Goal: Find specific page/section: Find specific page/section

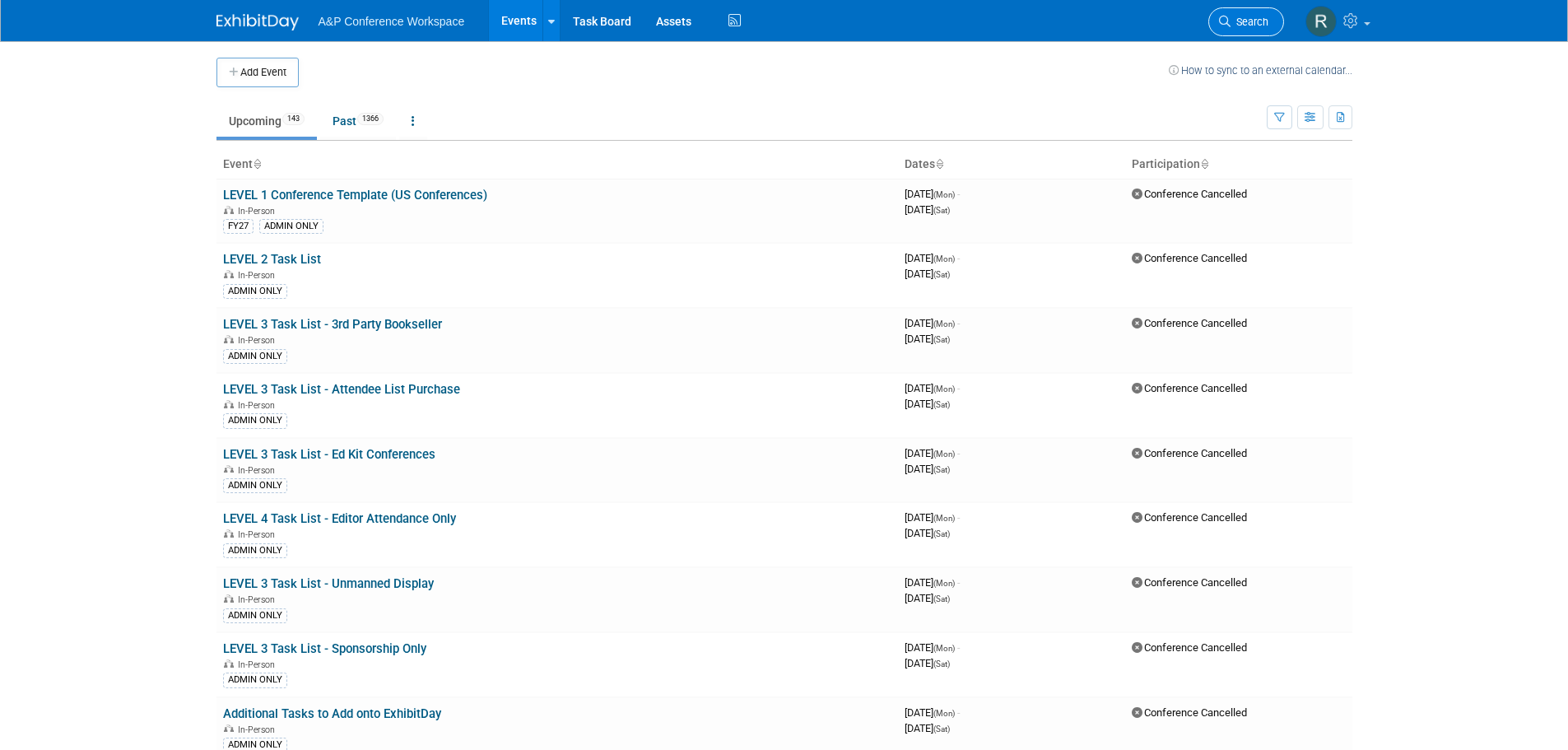
click at [1226, 19] on icon at bounding box center [1225, 22] width 12 height 12
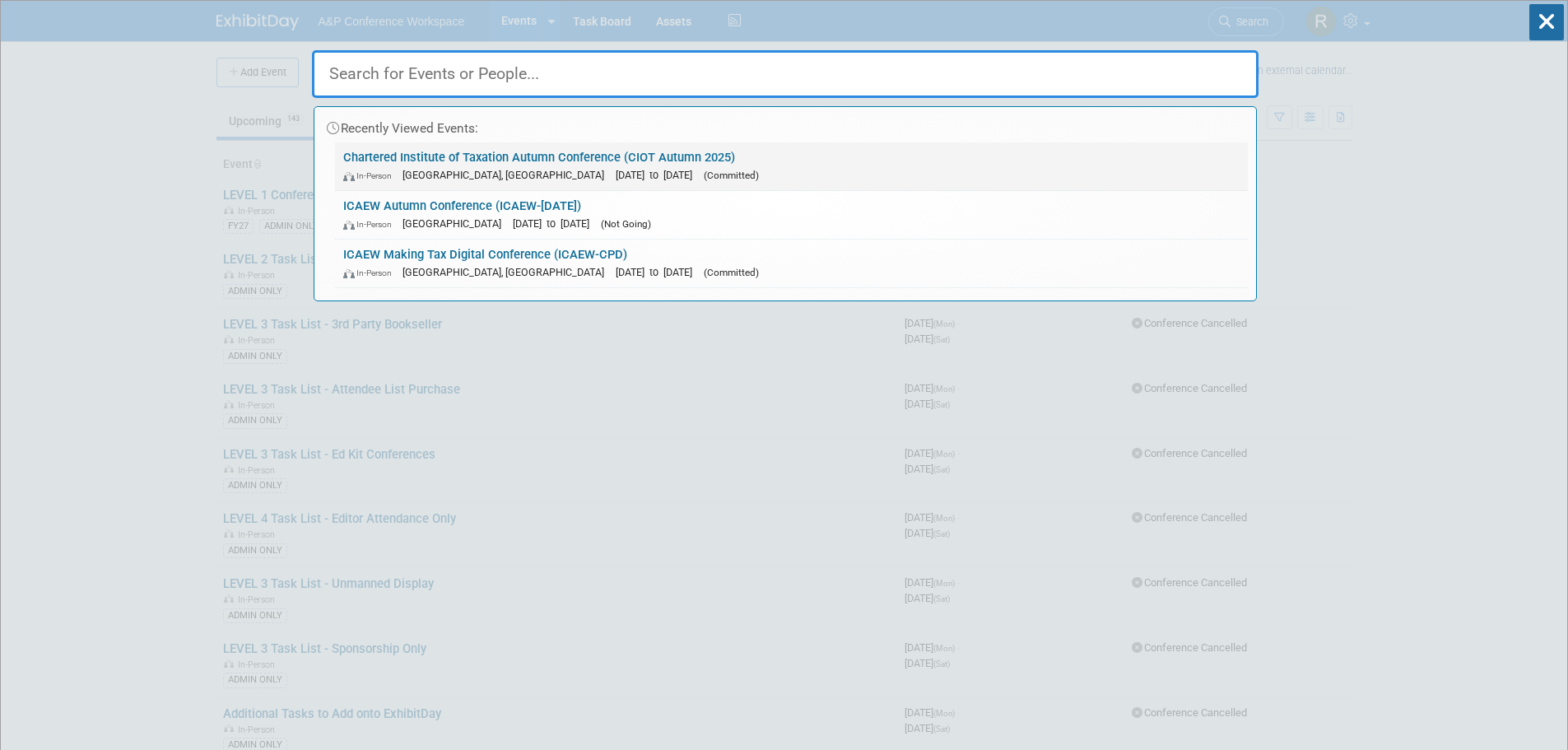
click at [746, 170] on span "(Committed)" at bounding box center [732, 176] width 55 height 12
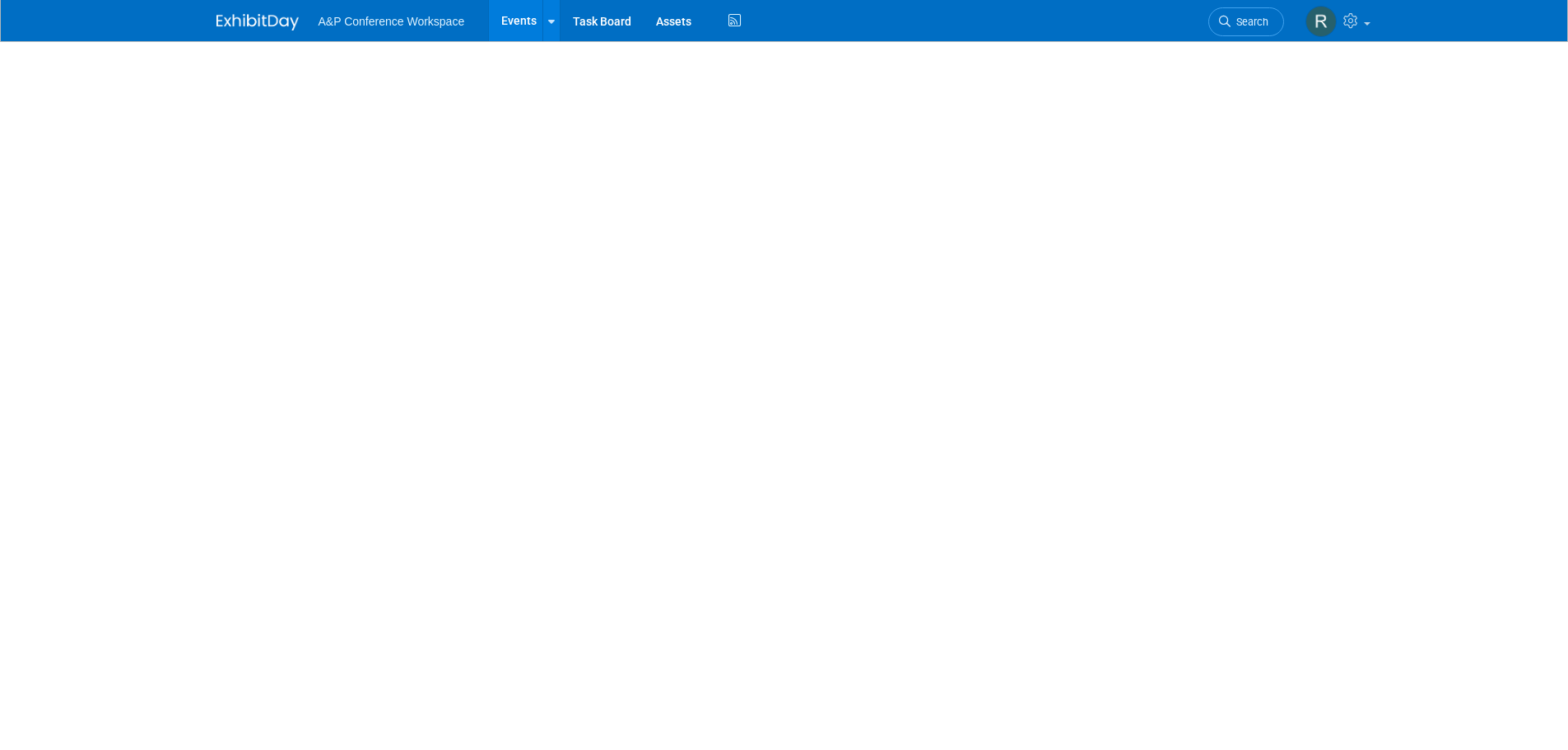
select select "Bi-Annual"
select select "Level 2"
select select "In-Person Booth"
select select "Tax & Accounting"
select select "Bloomsbury Professional"
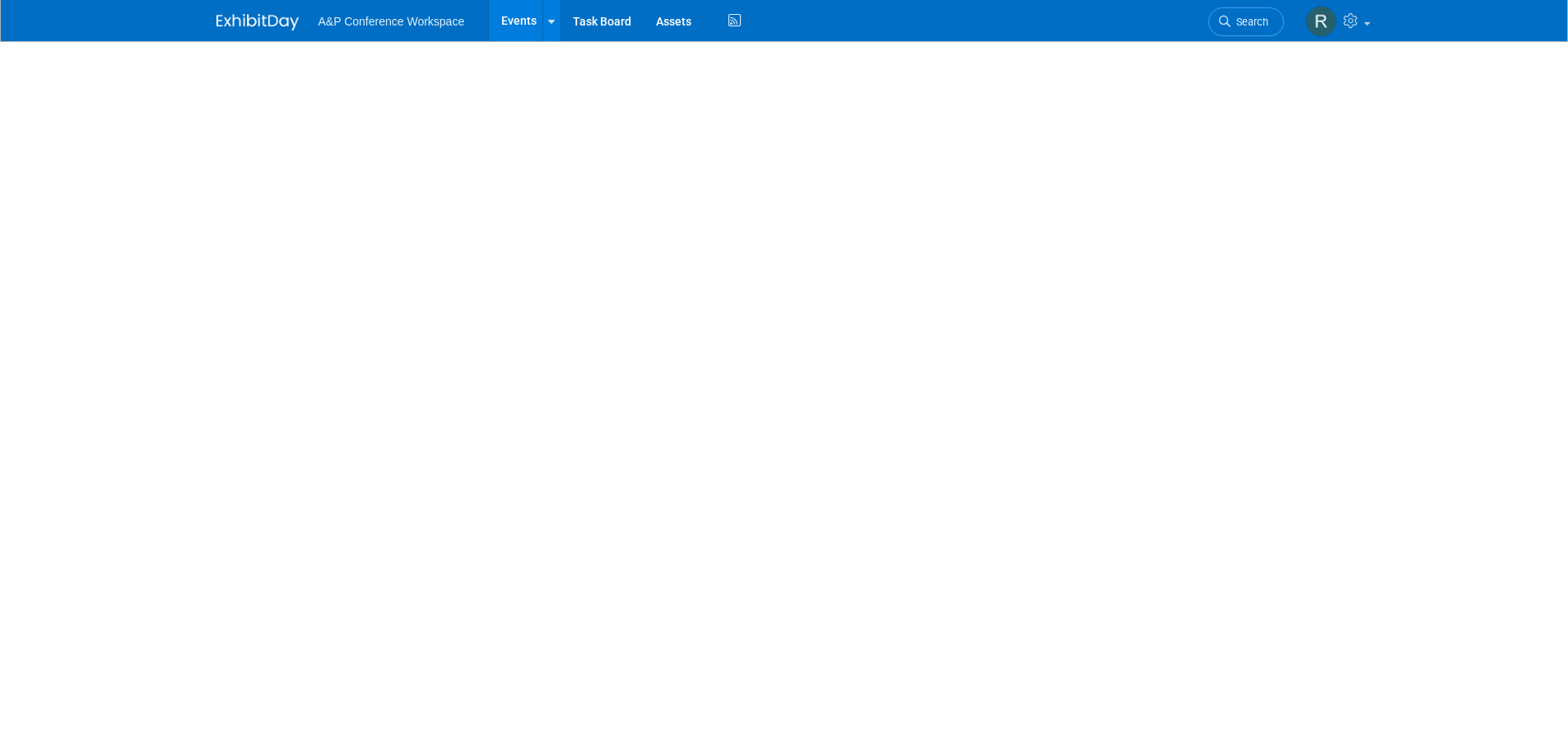
select select "Matt Hambridge"
select select "Louise Morgan"
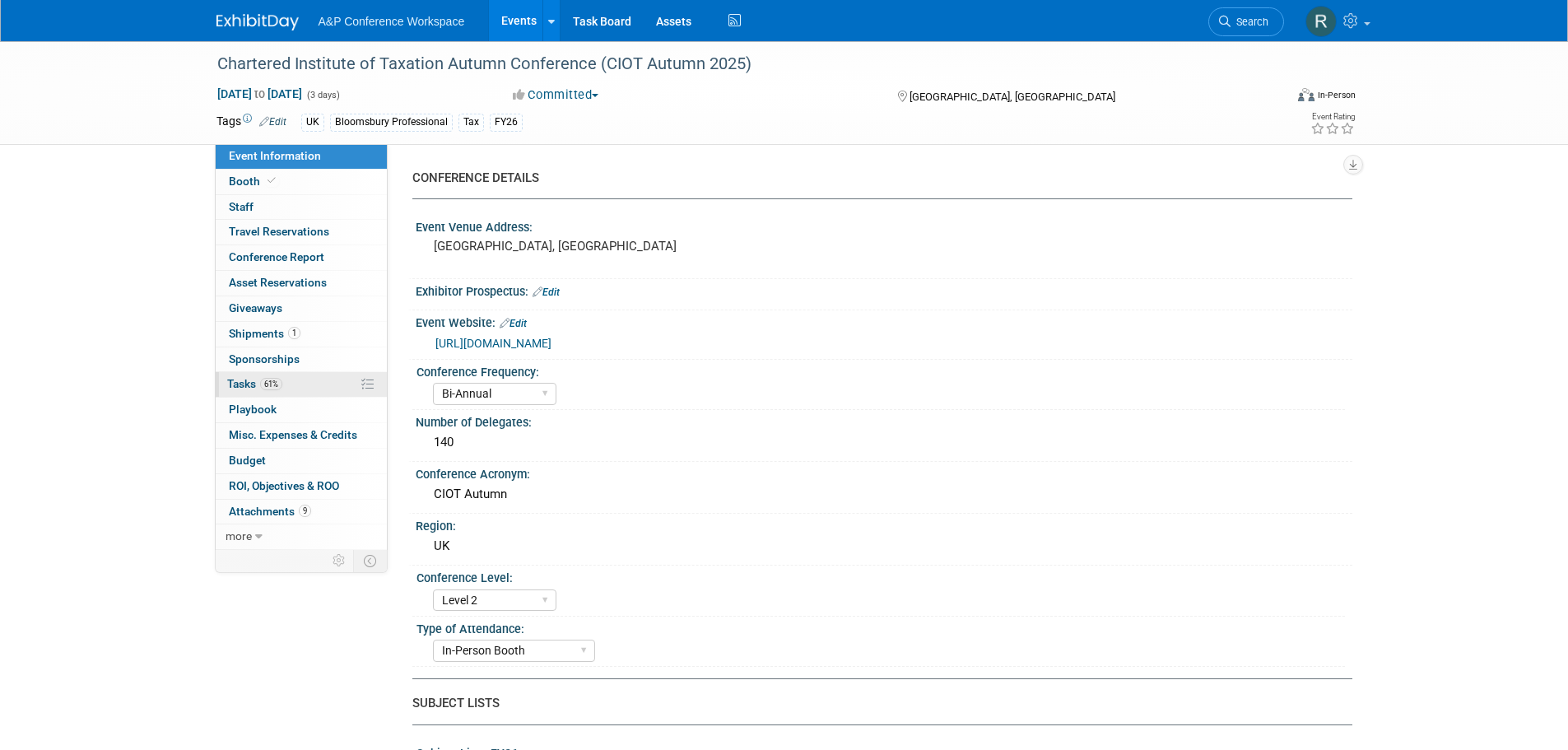
click at [291, 372] on link "61% Tasks 61%" at bounding box center [302, 384] width 171 height 24
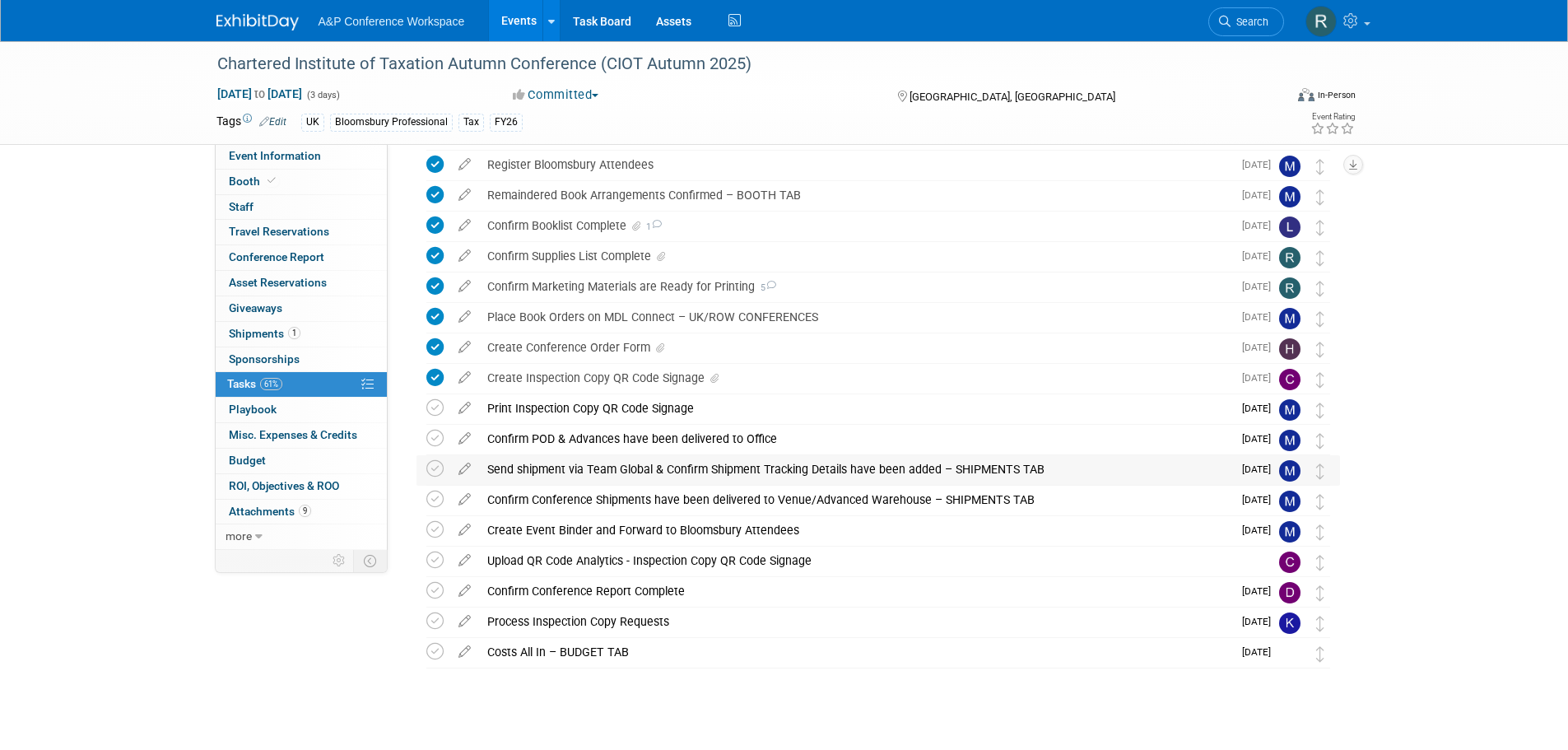
scroll to position [247, 0]
